Goal: Information Seeking & Learning: Check status

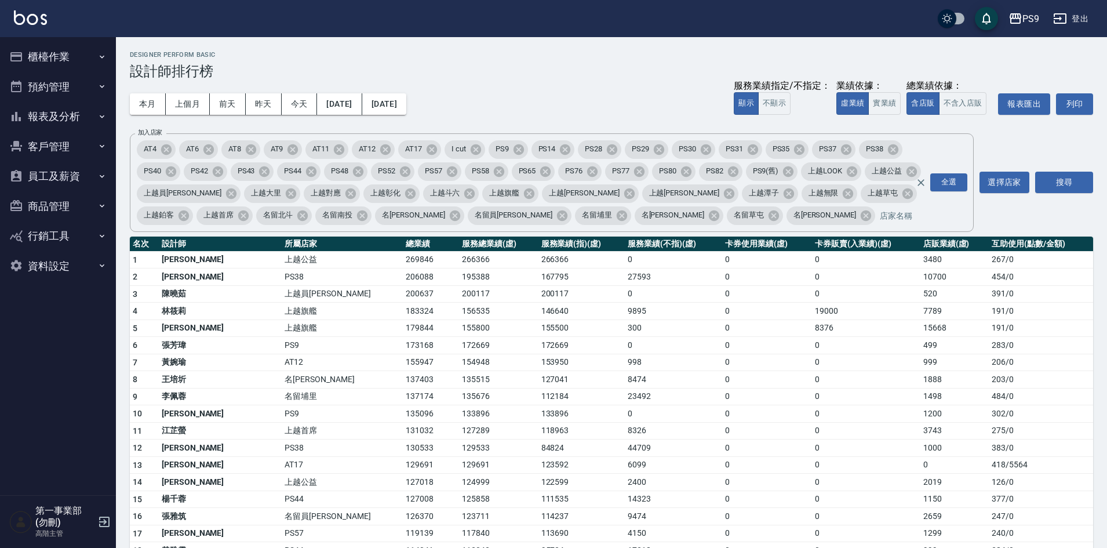
click at [460, 57] on h2 "Designer Perform Basic" at bounding box center [611, 55] width 963 height 8
click at [1031, 18] on div "PS9" at bounding box center [1030, 19] width 17 height 14
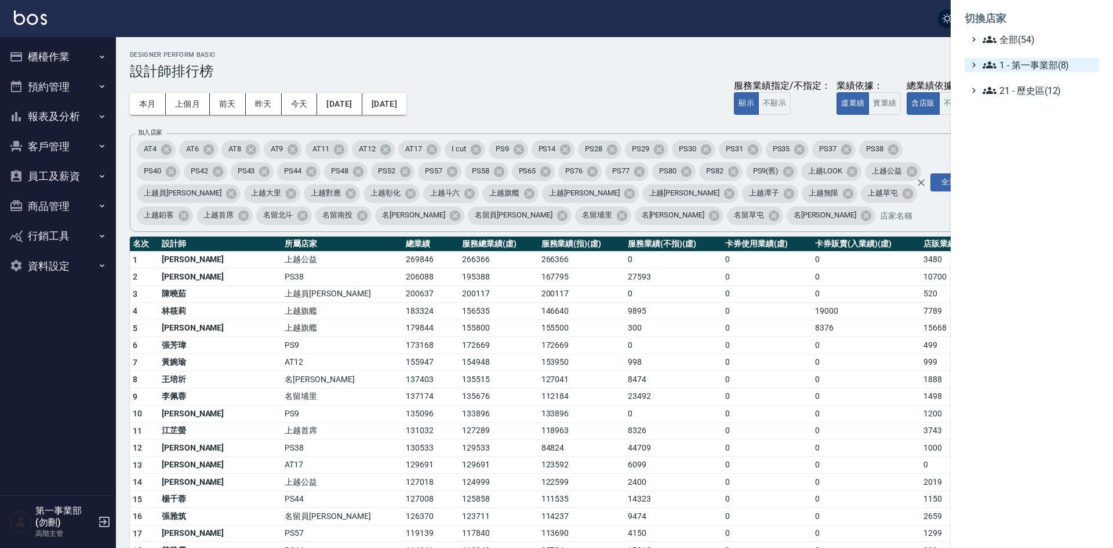
click at [1042, 67] on span "1 - 第一事業部(8)" at bounding box center [1038, 65] width 112 height 14
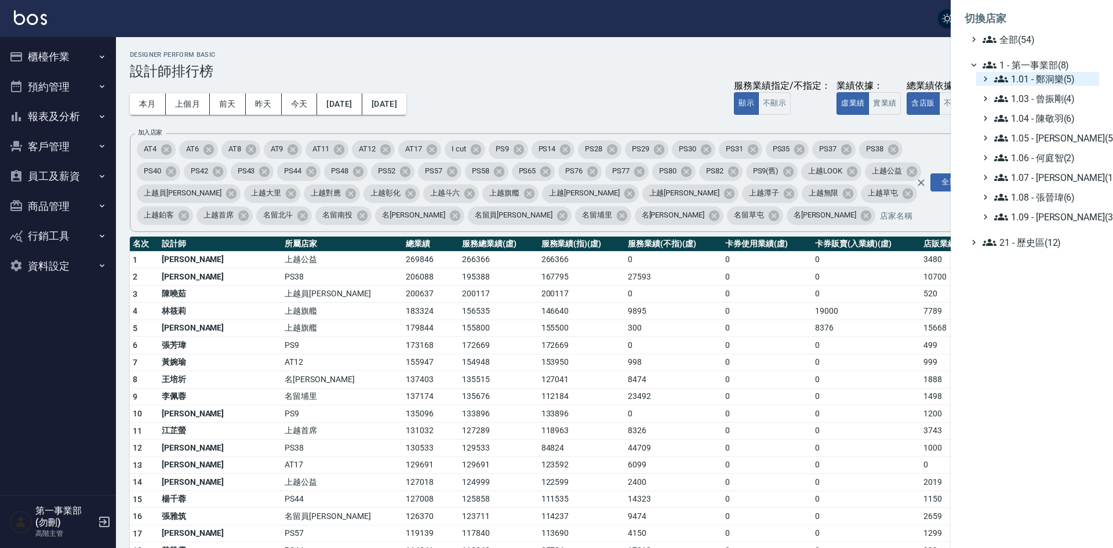
click at [1045, 82] on span "1.01 - 鄭洞樂(5)" at bounding box center [1044, 79] width 100 height 14
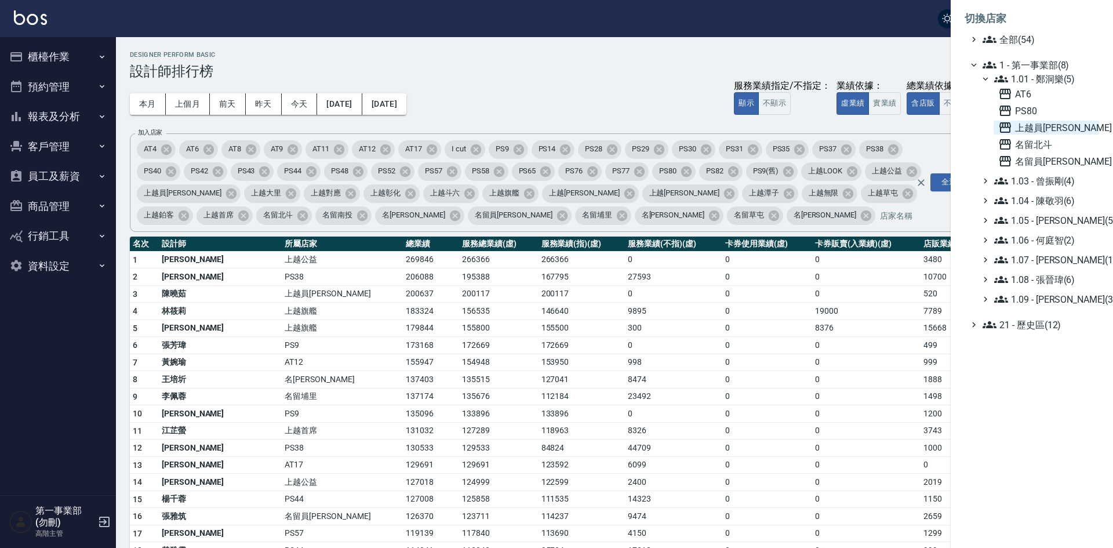
click at [1036, 122] on span "上越員[PERSON_NAME]" at bounding box center [1046, 128] width 96 height 14
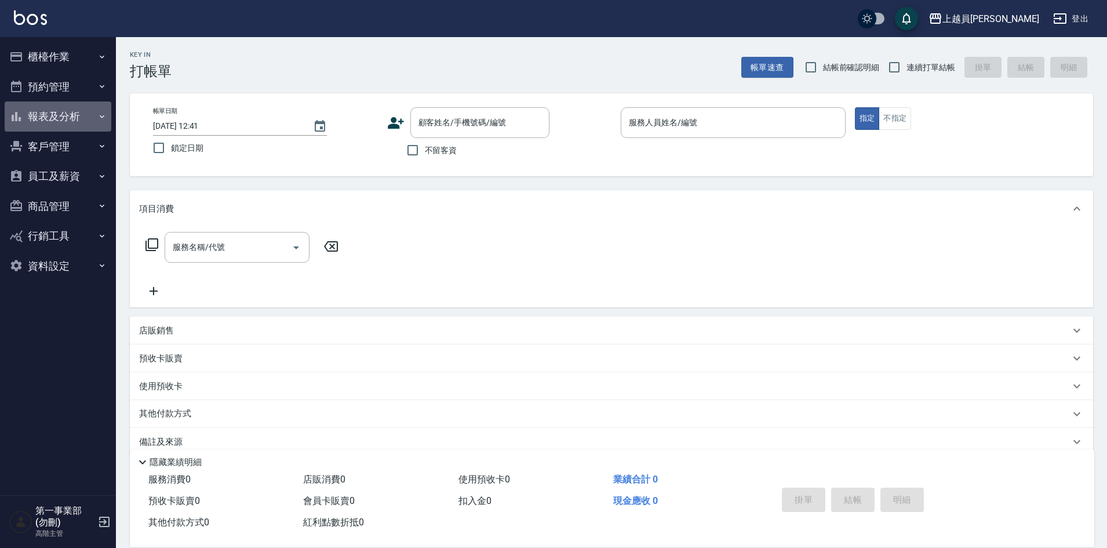
click at [54, 115] on button "報表及分析" at bounding box center [58, 116] width 107 height 30
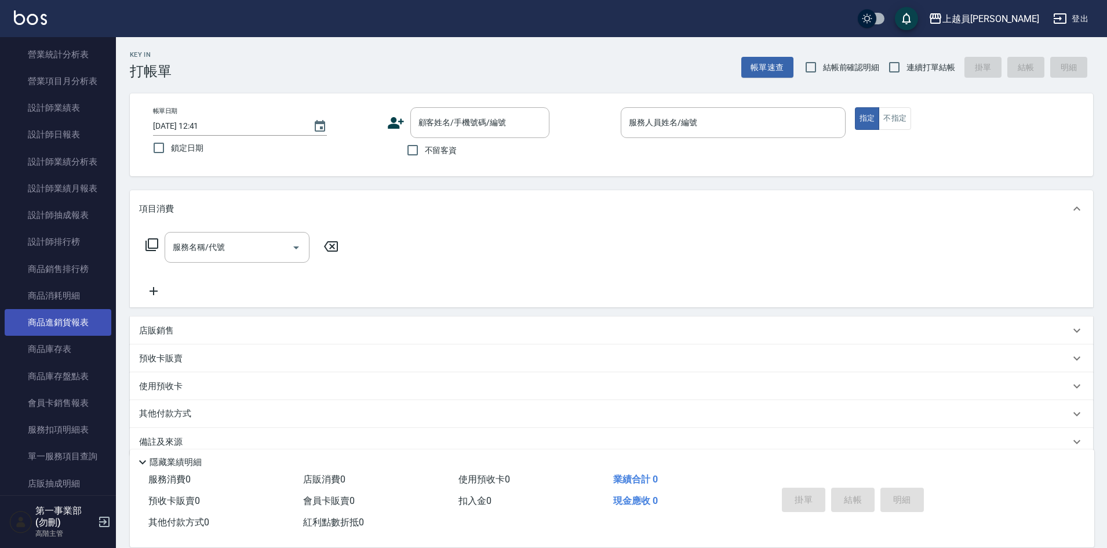
scroll to position [406, 0]
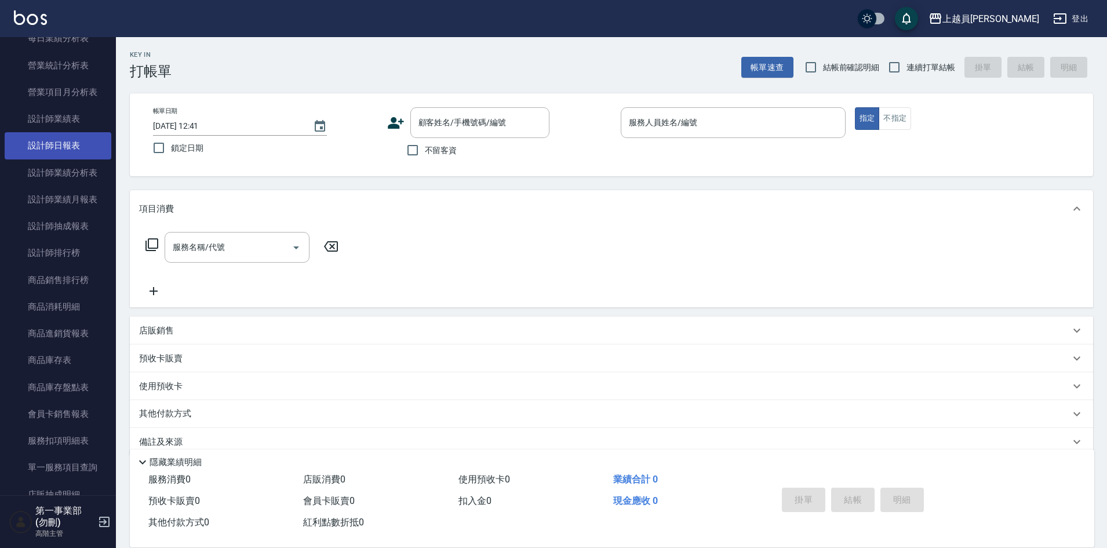
click at [60, 145] on link "設計師日報表" at bounding box center [58, 145] width 107 height 27
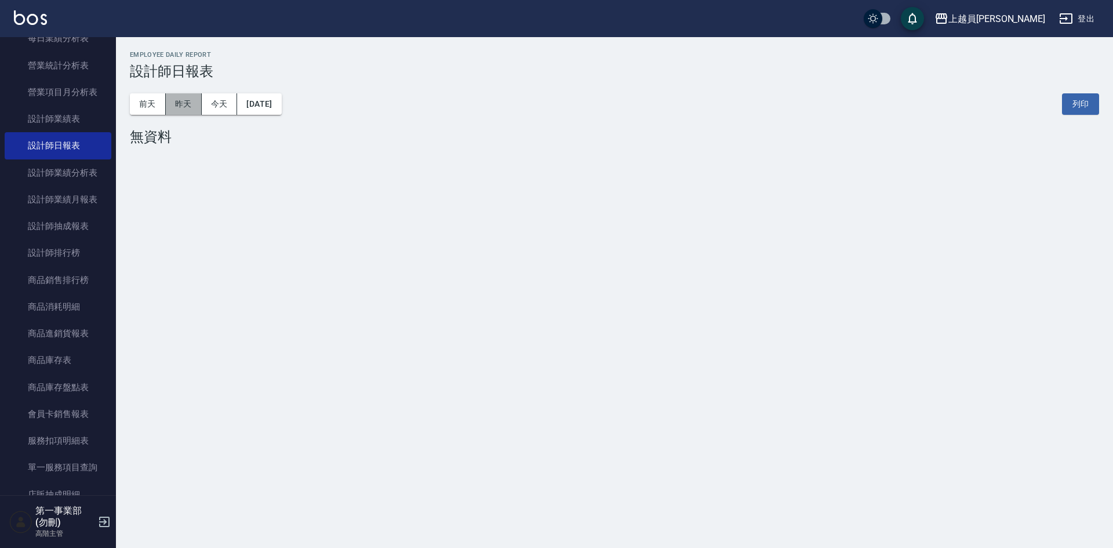
click at [184, 104] on button "昨天" at bounding box center [184, 103] width 36 height 21
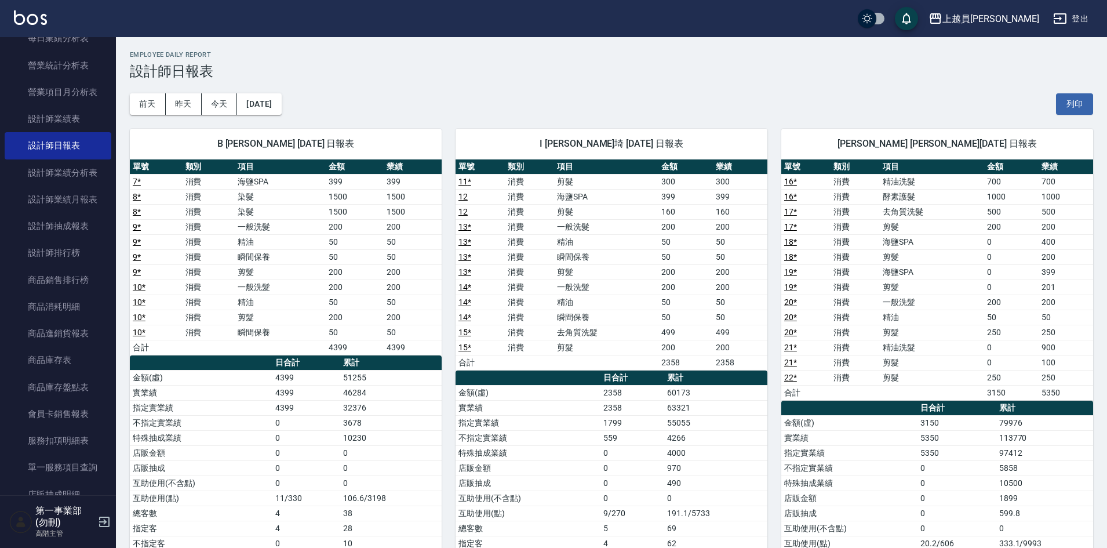
click at [254, 93] on div "[DATE] [DATE] [DATE] [DATE] 列印" at bounding box center [611, 103] width 963 height 49
click at [278, 100] on button "2025/09/14" at bounding box center [259, 103] width 44 height 21
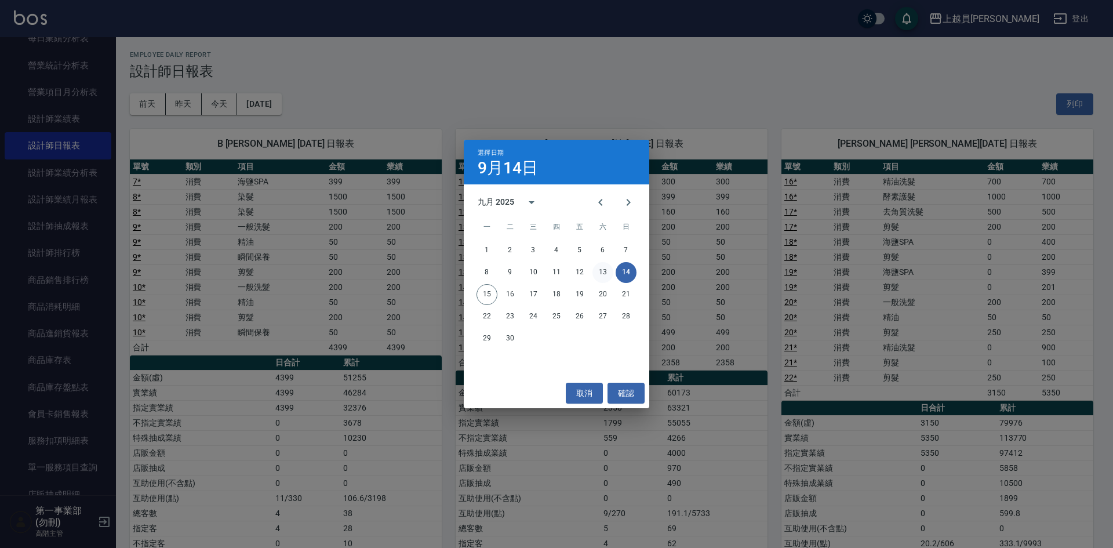
click at [604, 276] on button "13" at bounding box center [602, 272] width 21 height 21
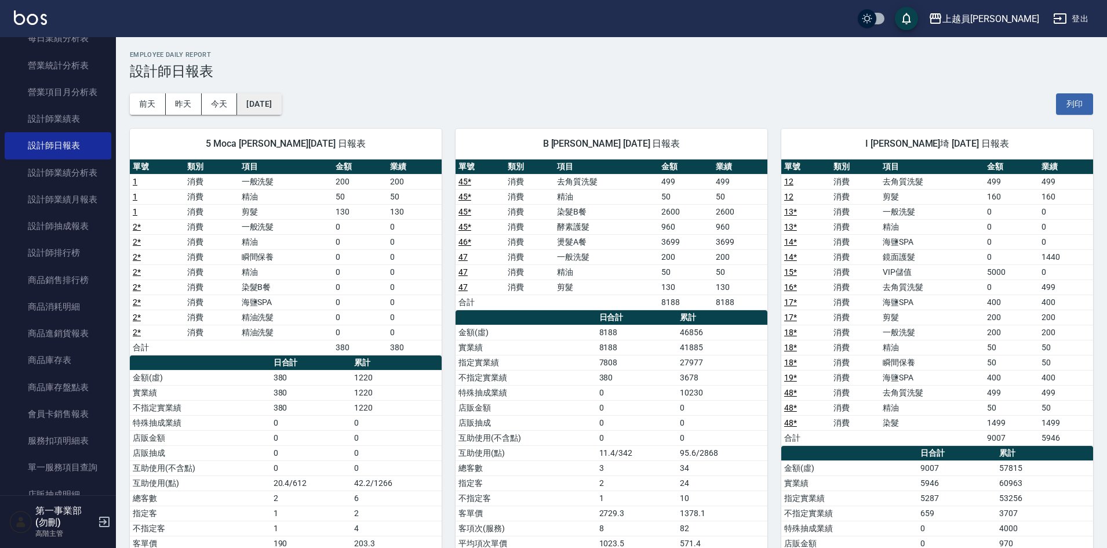
click at [281, 109] on button "2025/09/13" at bounding box center [259, 103] width 44 height 21
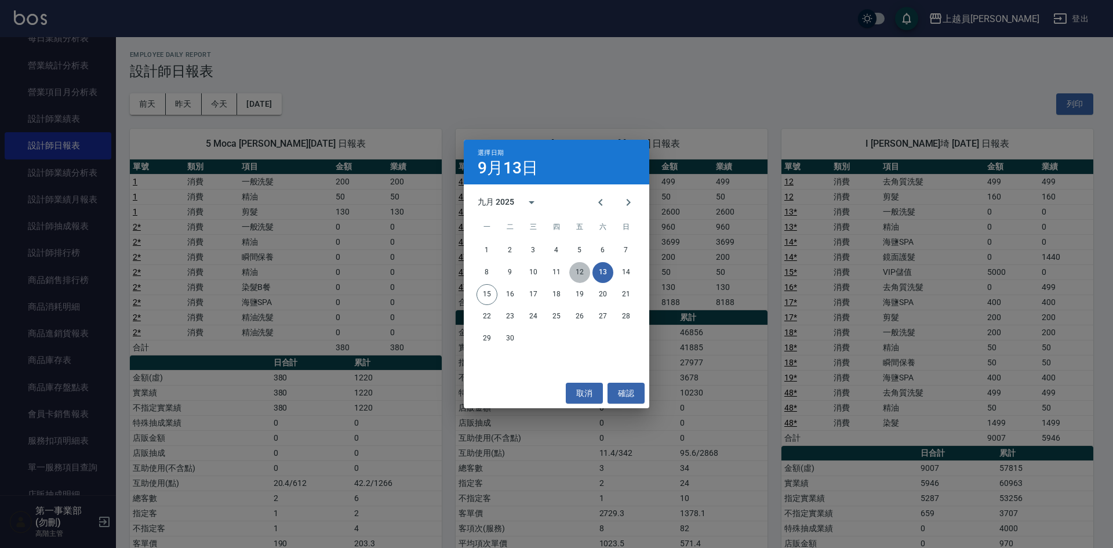
click at [578, 272] on button "12" at bounding box center [579, 272] width 21 height 21
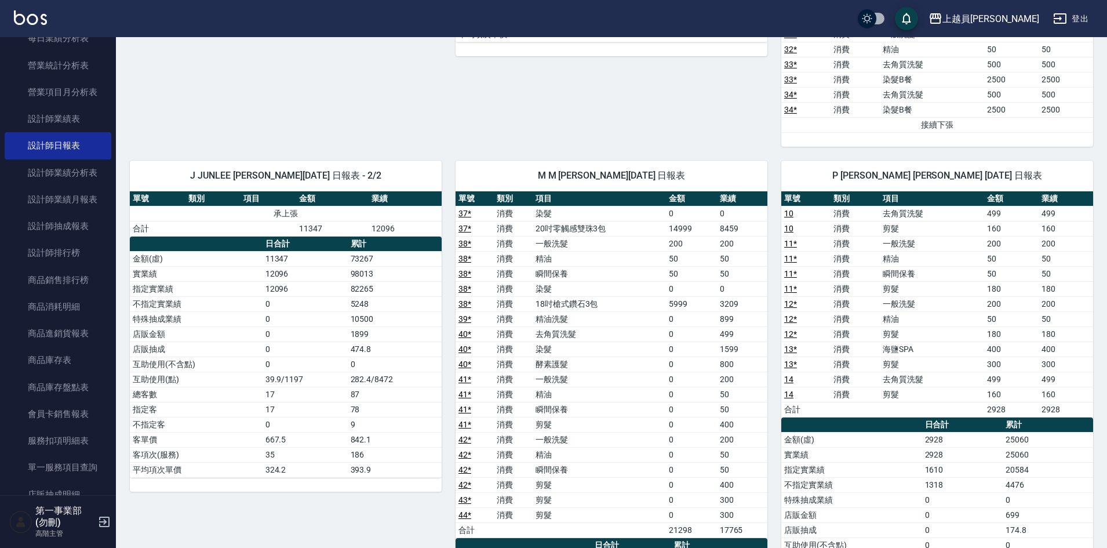
scroll to position [579, 0]
